Goal: Find specific page/section: Find specific page/section

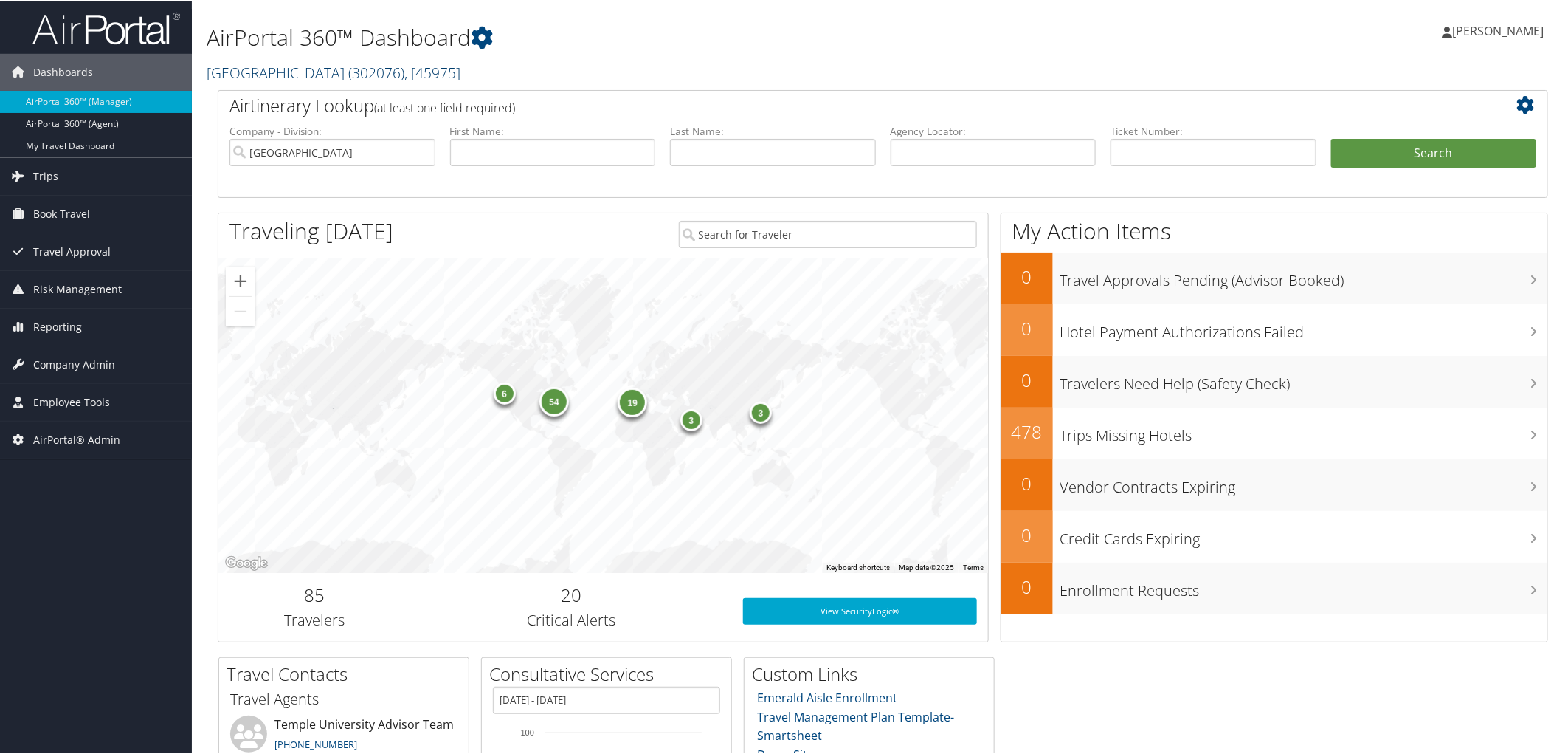
click at [248, 74] on link "Temple University ( 302076 ) , [ 45975 ]" at bounding box center [333, 72] width 254 height 20
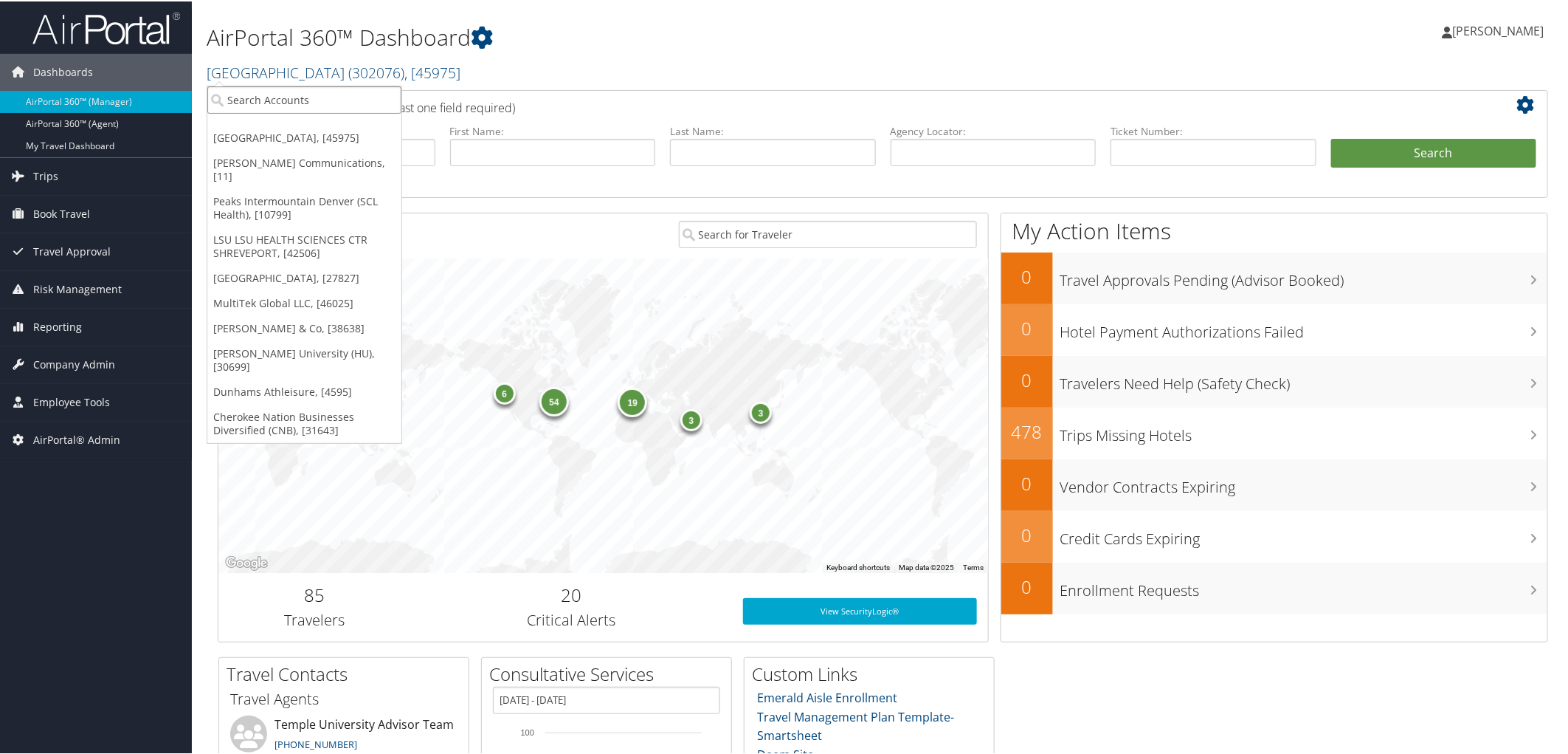
click at [248, 96] on input "search" at bounding box center [304, 98] width 194 height 27
type input "denton hou"
click at [276, 127] on div "Denton House Design Studio (301180), [33471]" at bounding box center [353, 126] width 307 height 13
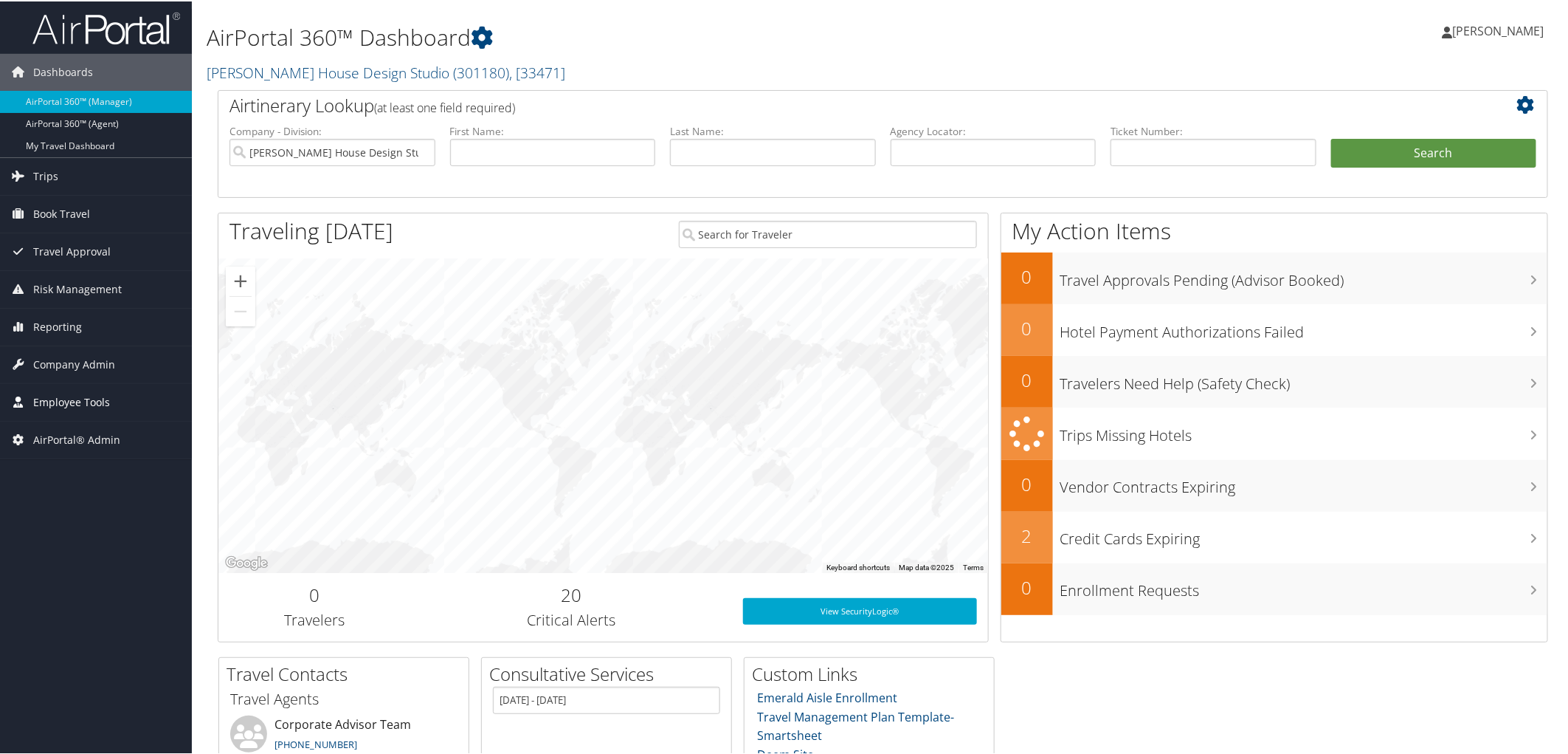
click at [90, 396] on span "Employee Tools" at bounding box center [71, 400] width 76 height 37
click at [63, 367] on span "Company Admin" at bounding box center [74, 363] width 82 height 37
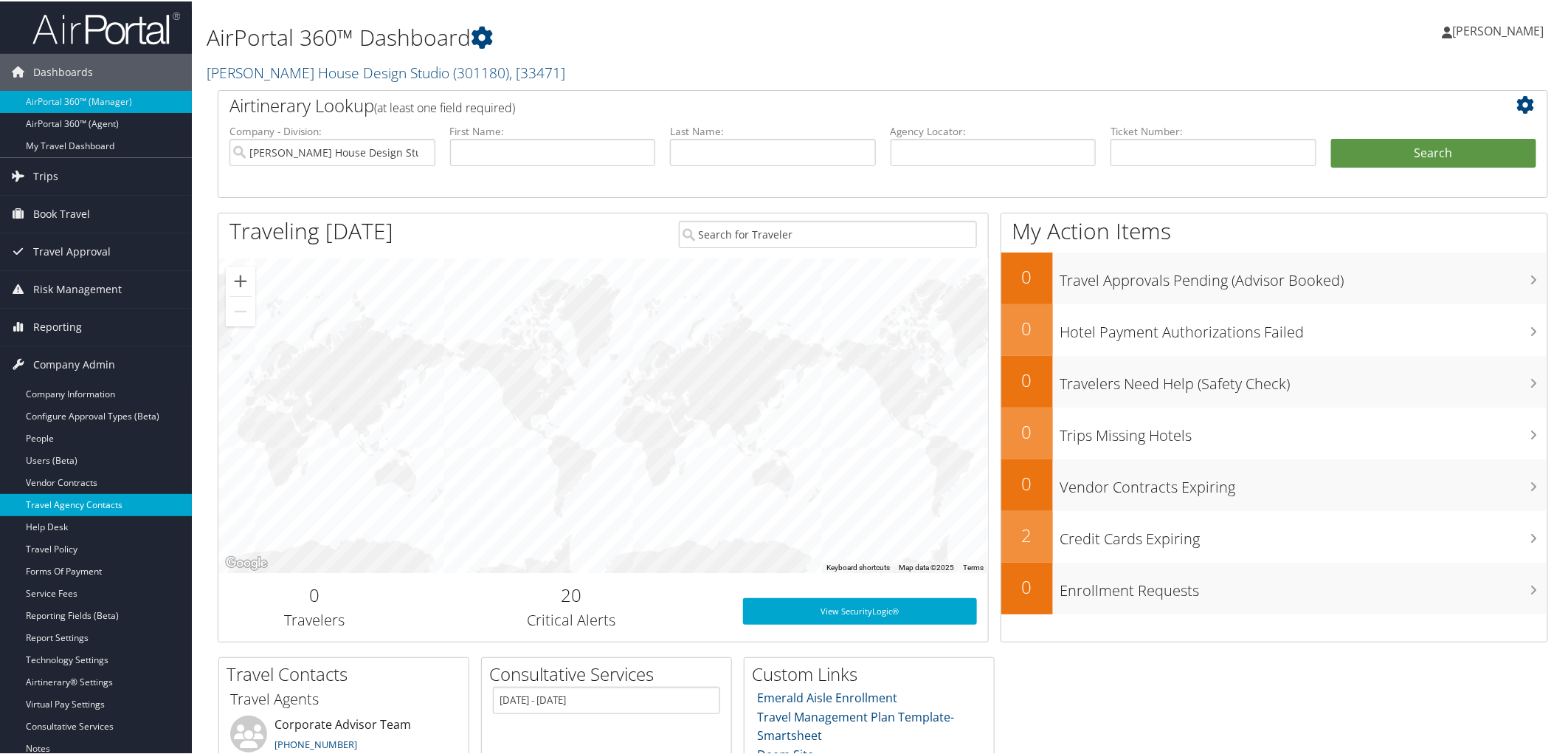
click at [58, 498] on link "Travel Agency Contacts" at bounding box center [95, 503] width 191 height 22
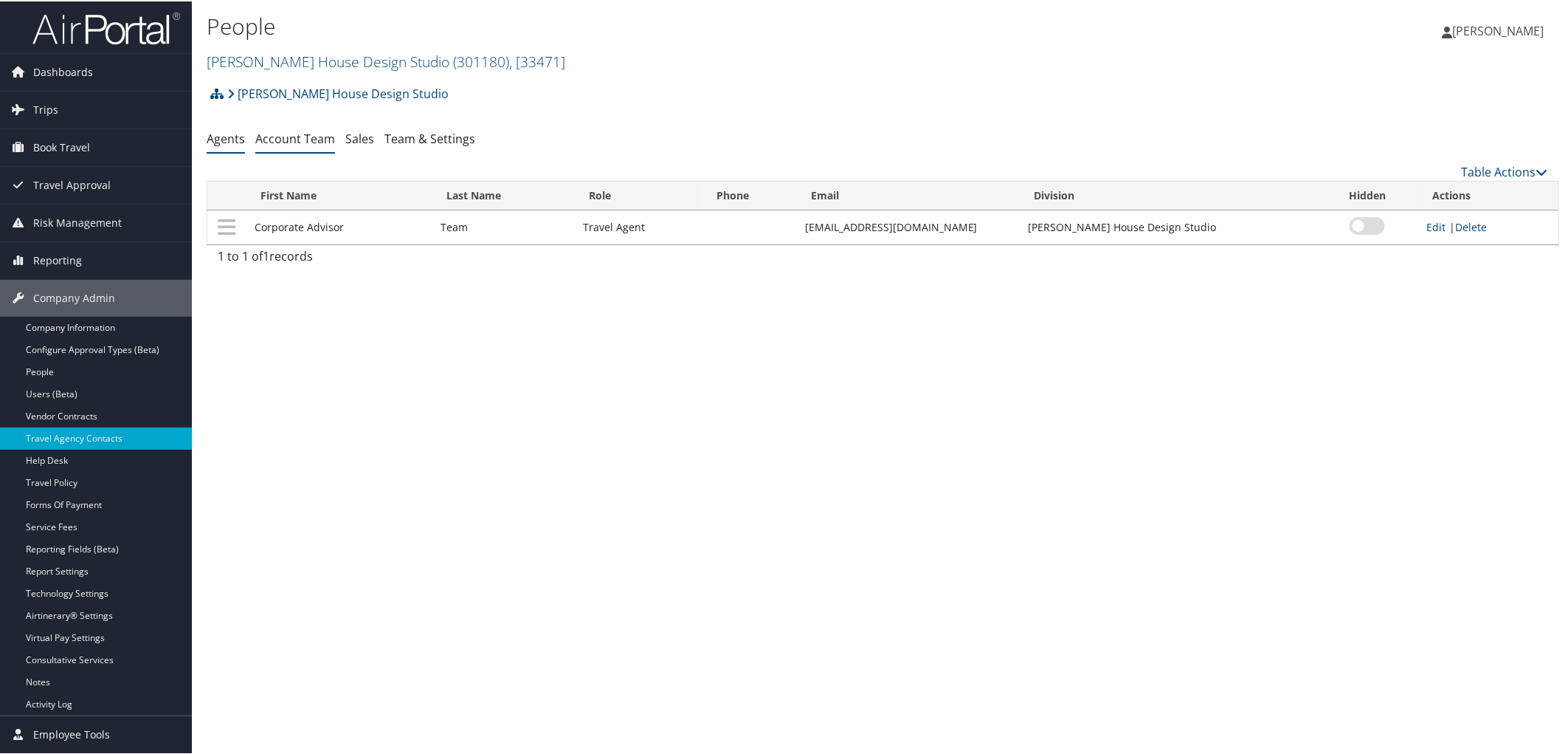
click at [293, 128] on li "Account Team" at bounding box center [295, 138] width 80 height 26
click at [293, 136] on link "Account Team" at bounding box center [295, 137] width 80 height 16
